Goal: Contribute content

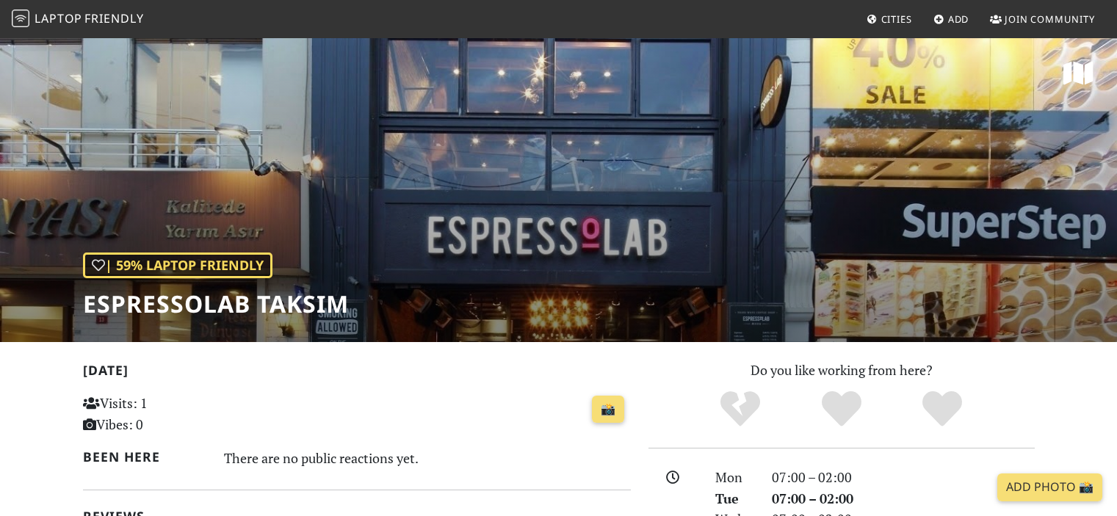
scroll to position [367, 0]
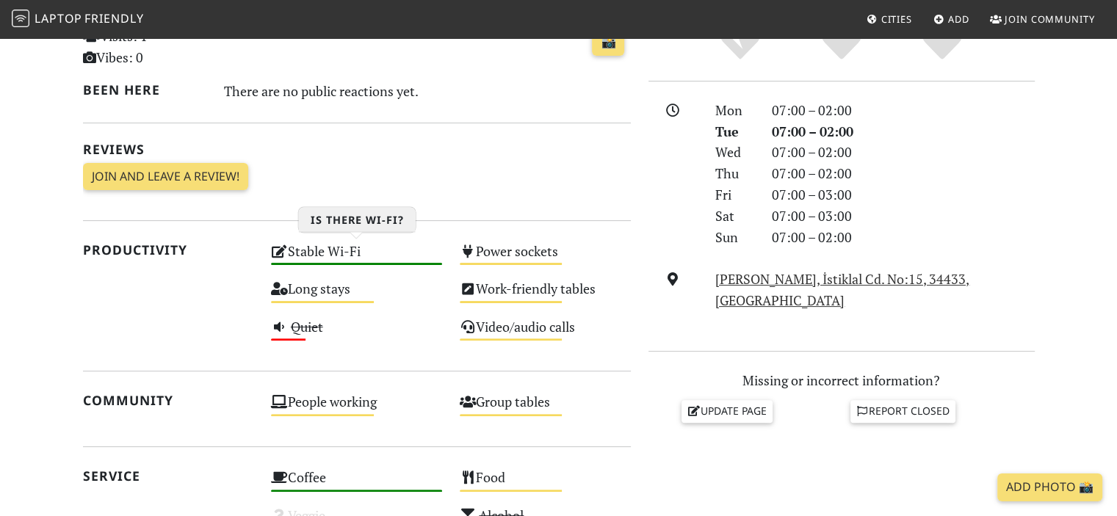
click at [323, 258] on div "Stable Wi-Fi High" at bounding box center [356, 257] width 189 height 37
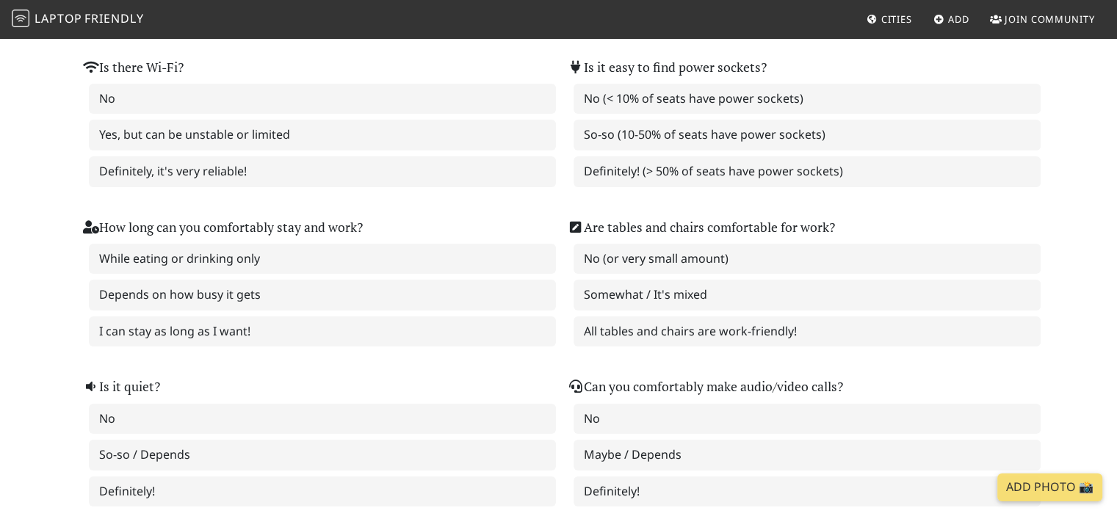
scroll to position [367, 0]
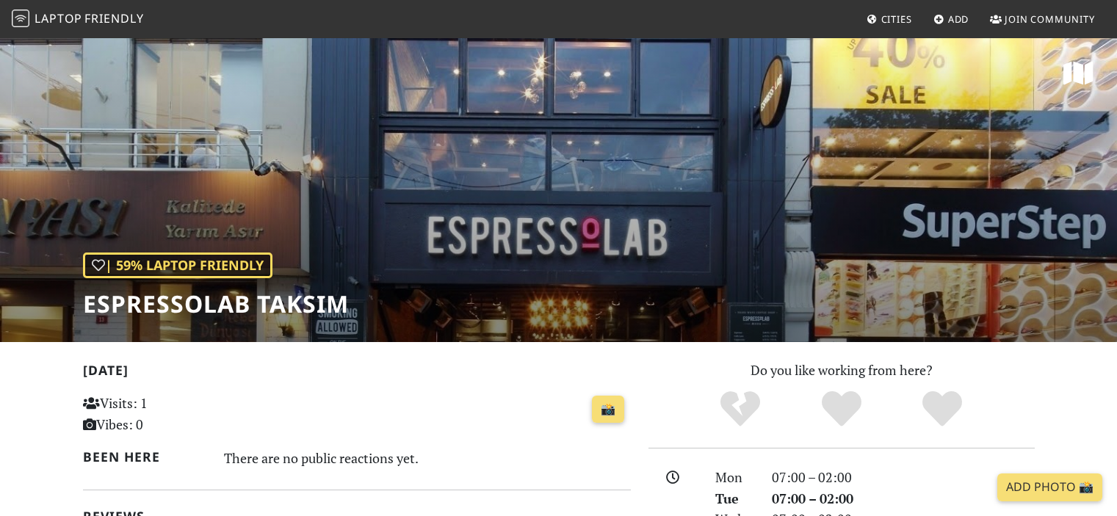
scroll to position [367, 0]
